Goal: Information Seeking & Learning: Learn about a topic

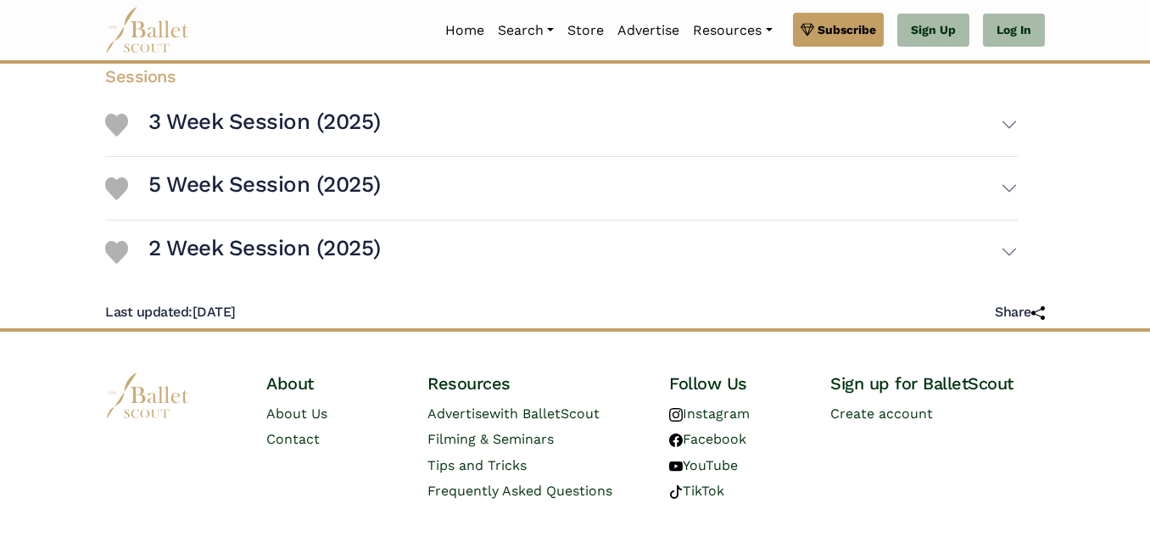
scroll to position [376, 0]
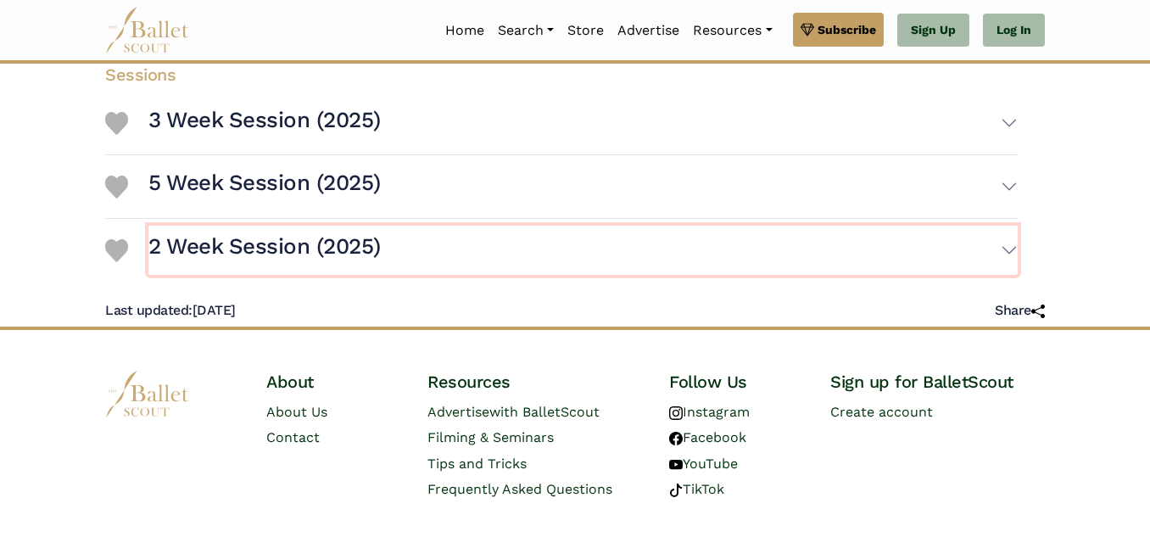
click at [1005, 229] on button "2 Week Session (2025)" at bounding box center [582, 250] width 869 height 49
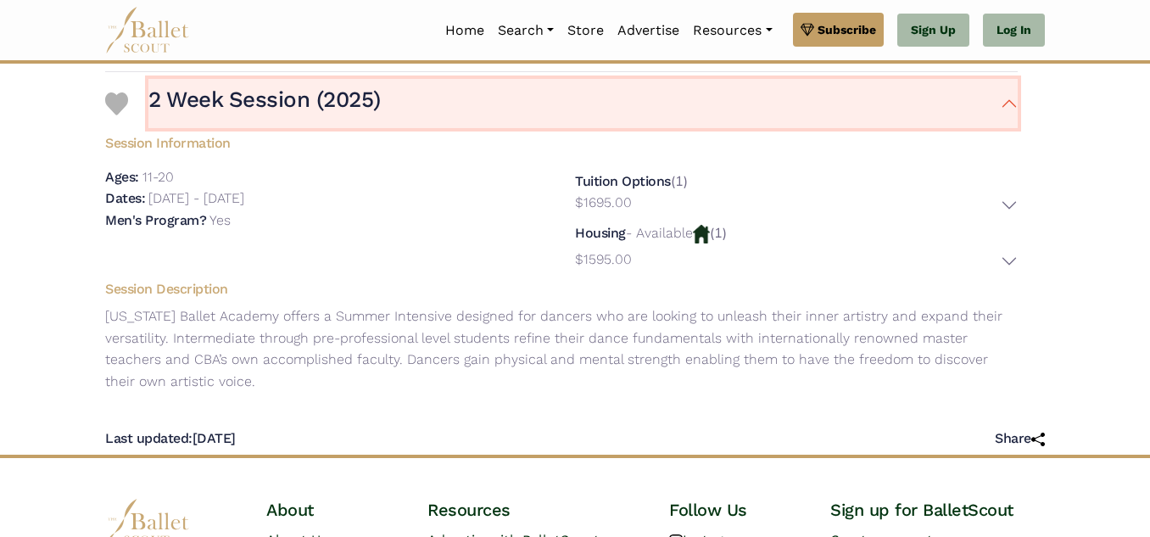
scroll to position [522, 0]
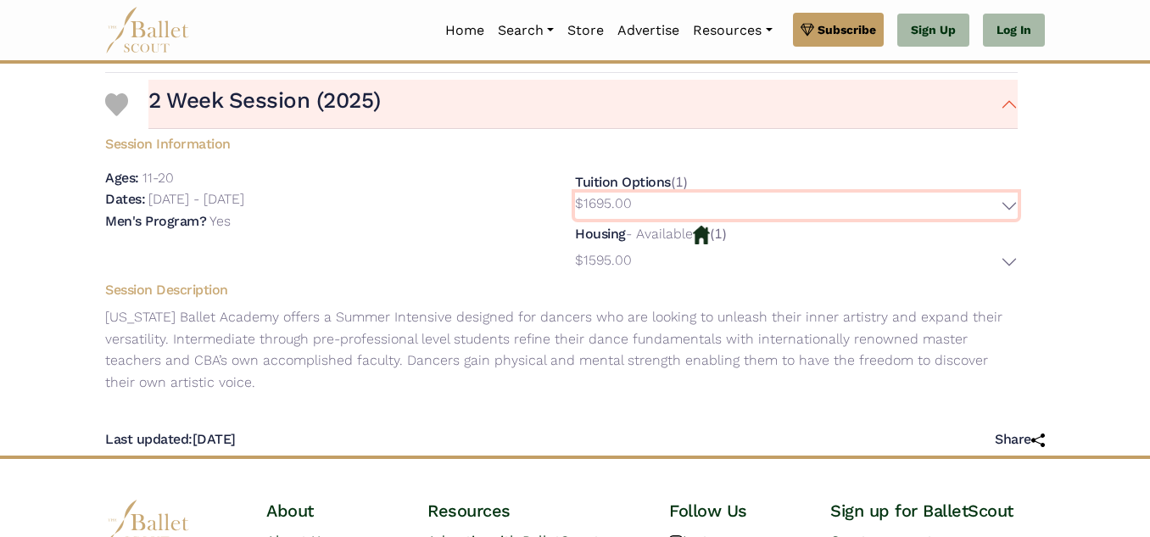
click at [1013, 192] on button "$1695.00" at bounding box center [796, 205] width 443 height 26
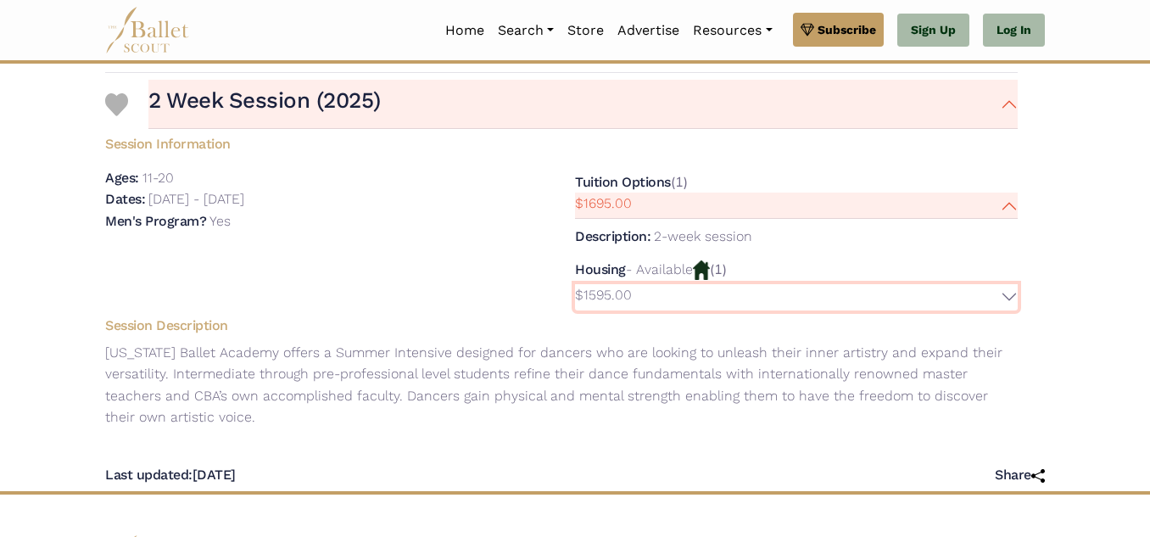
click at [981, 284] on button "$1595.00" at bounding box center [796, 297] width 443 height 26
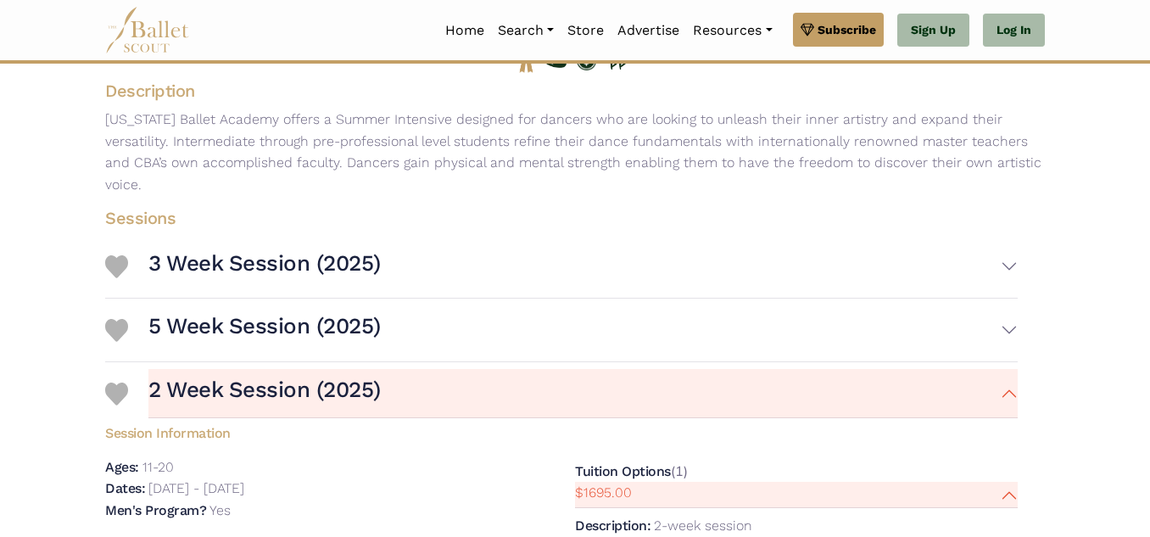
scroll to position [230, 0]
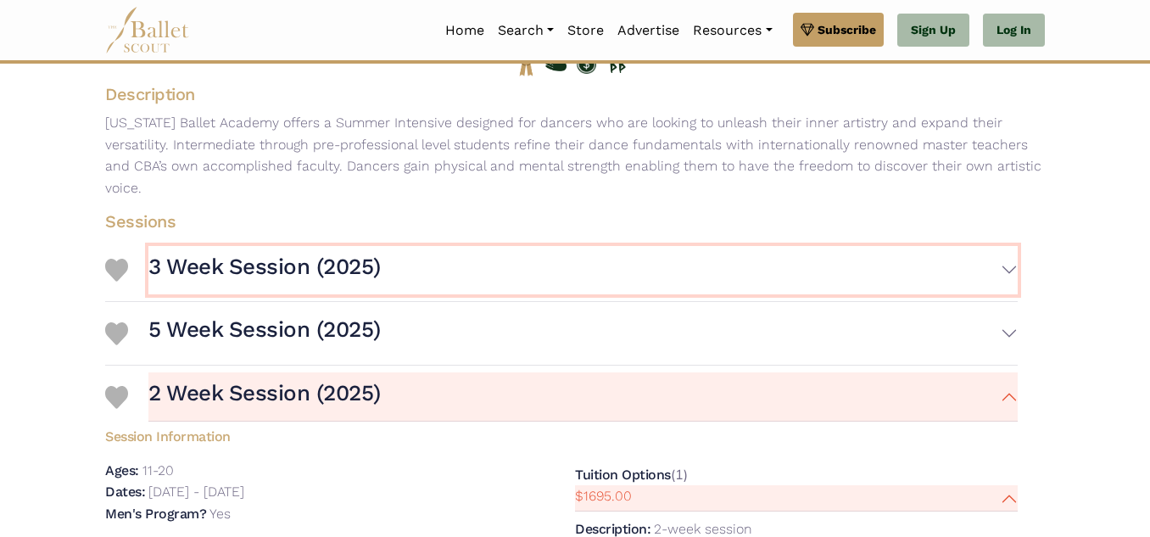
click at [501, 257] on button "3 Week Session (2025)" at bounding box center [582, 270] width 869 height 49
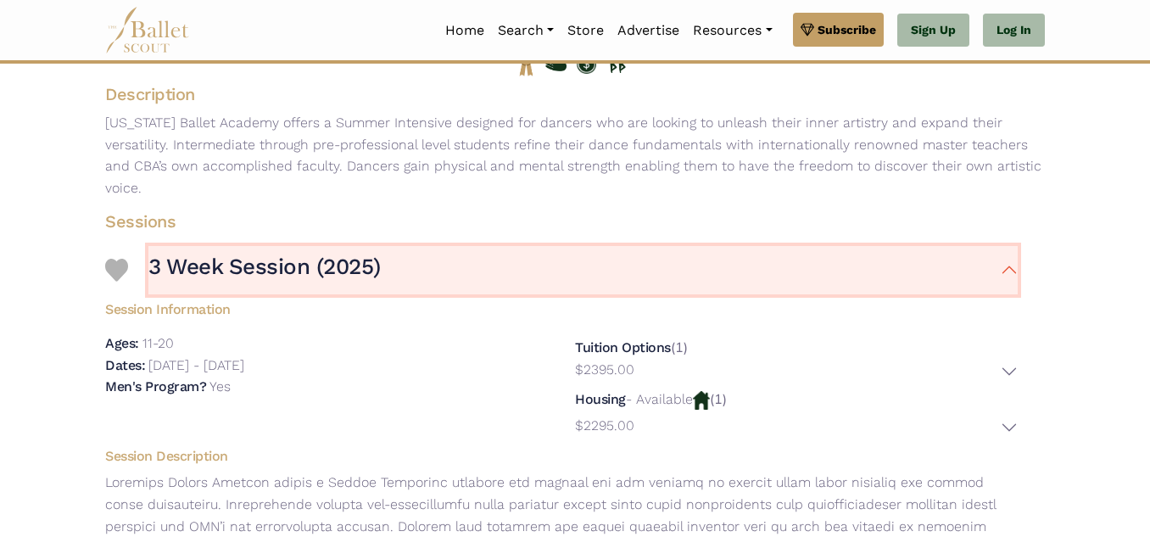
click at [501, 257] on button "3 Week Session (2025)" at bounding box center [582, 270] width 869 height 49
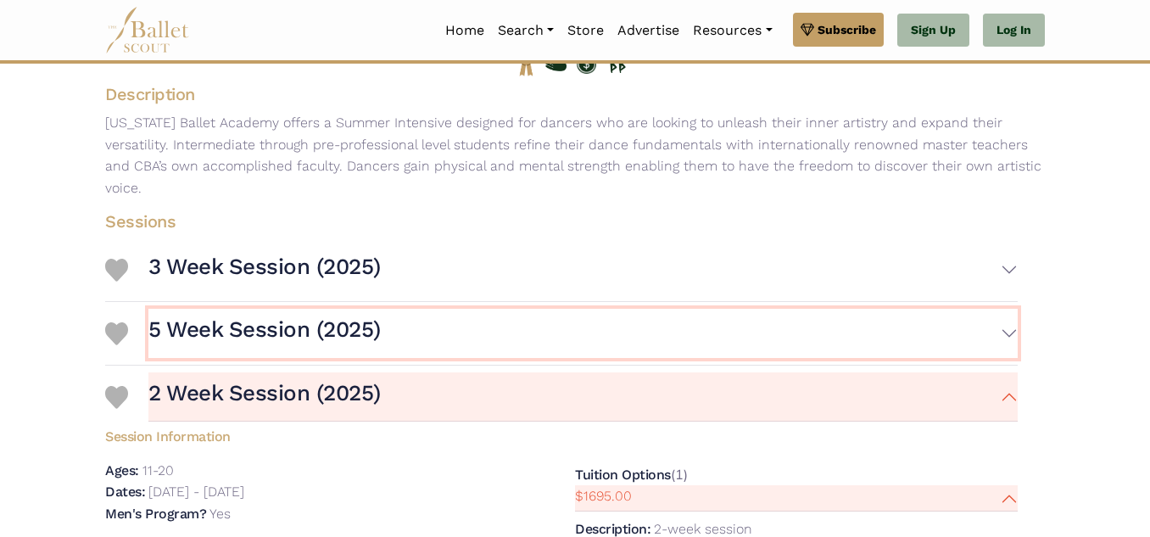
click at [472, 312] on button "5 Week Session (2025)" at bounding box center [582, 333] width 869 height 49
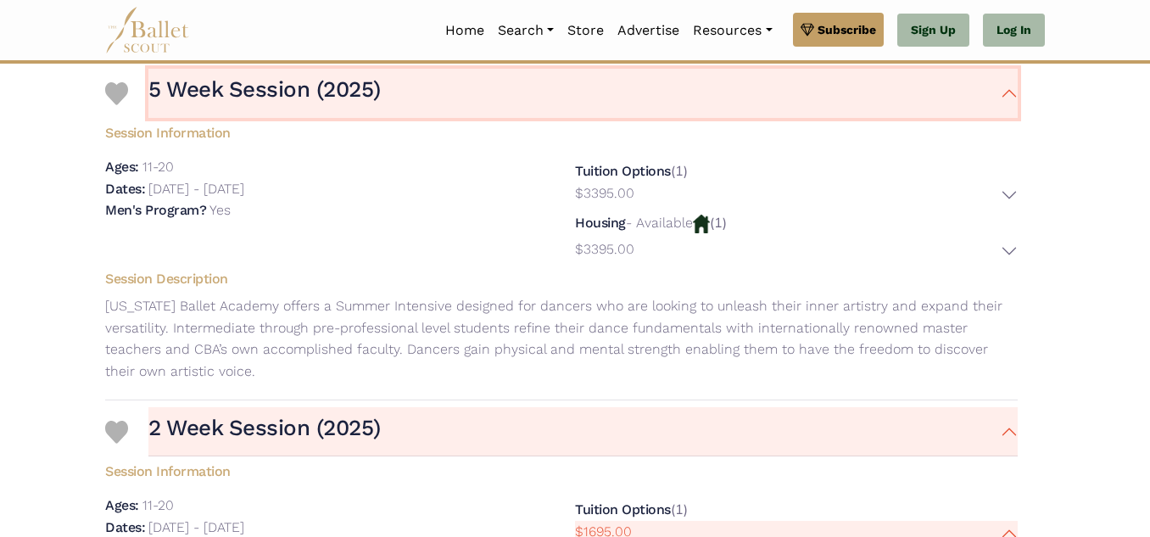
scroll to position [473, 0]
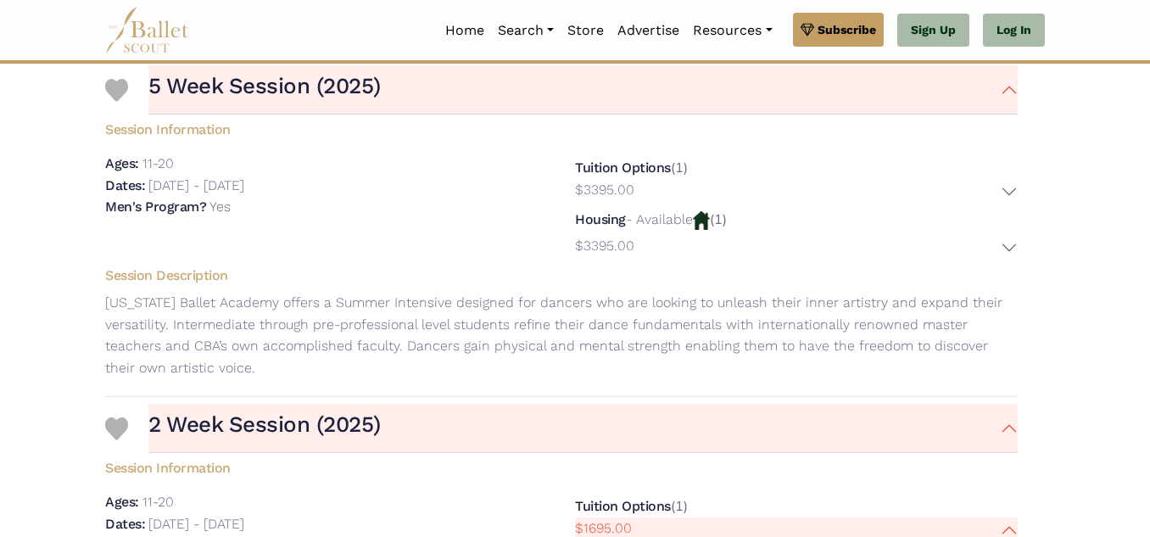
click at [482, 453] on h5 "Session Information" at bounding box center [561, 465] width 939 height 25
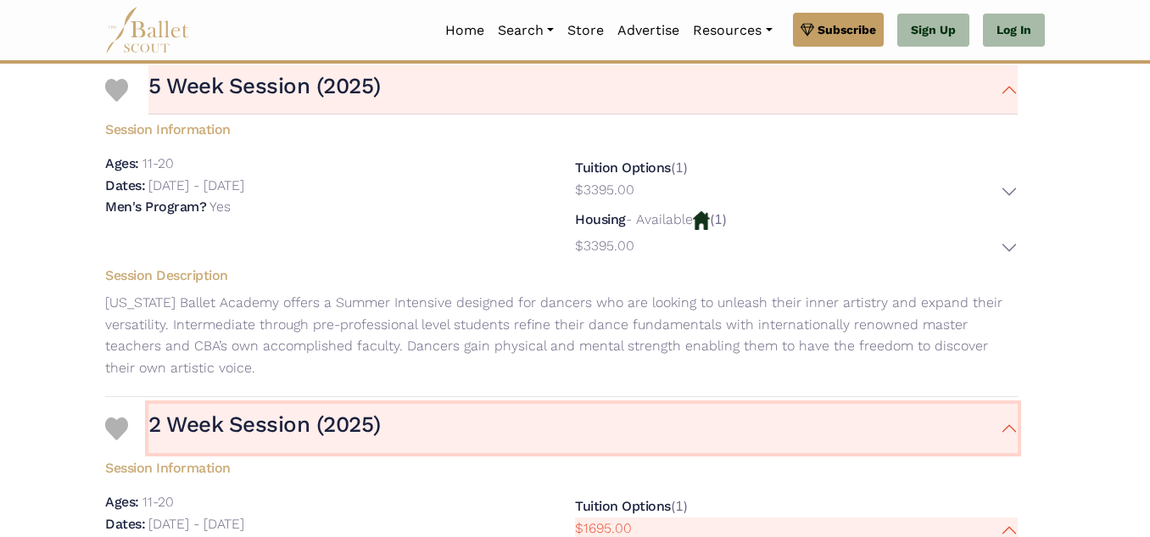
click at [486, 414] on button "2 Week Session (2025)" at bounding box center [582, 428] width 869 height 49
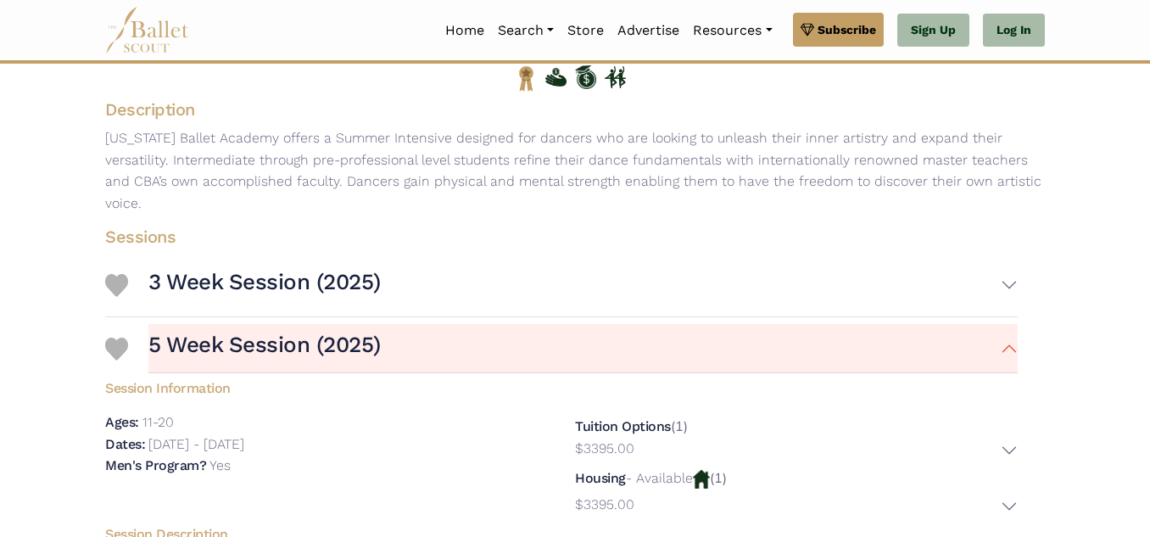
scroll to position [223, 0]
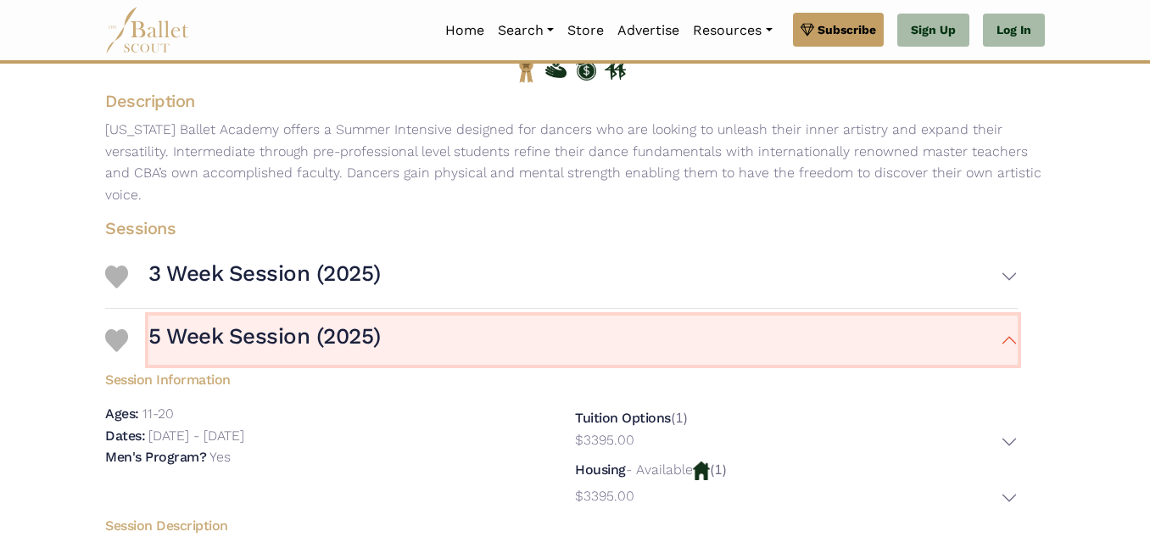
click at [485, 337] on button "5 Week Session (2025)" at bounding box center [582, 339] width 869 height 49
